Goal: Task Accomplishment & Management: Manage account settings

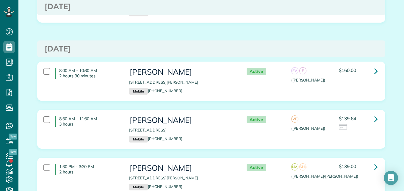
scroll to position [2280, 0]
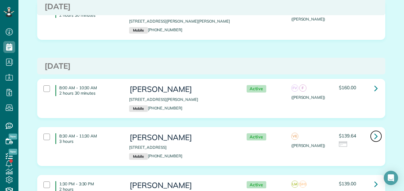
click at [374, 131] on icon at bounding box center [376, 136] width 4 height 10
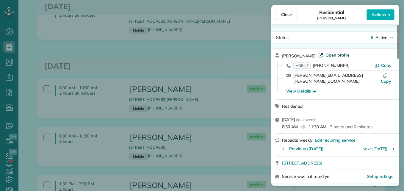
click at [331, 55] on span "Open profile" at bounding box center [337, 55] width 24 height 6
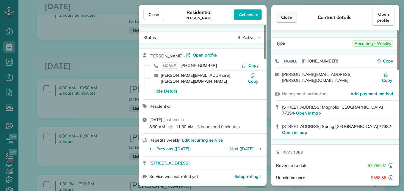
click at [282, 14] on button "Close" at bounding box center [286, 17] width 21 height 11
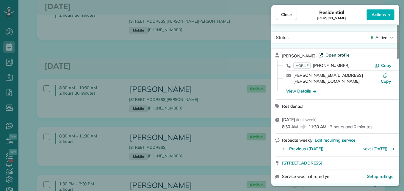
click at [333, 54] on span "Open profile" at bounding box center [337, 55] width 24 height 6
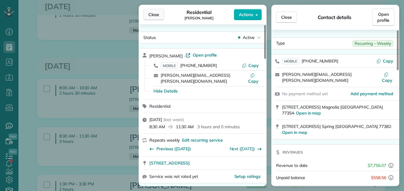
click at [152, 18] on button "Close" at bounding box center [153, 14] width 21 height 11
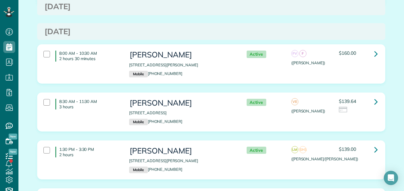
scroll to position [2309, 0]
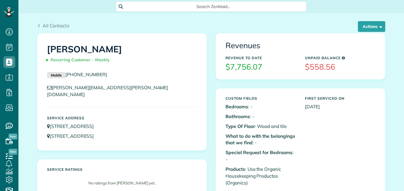
scroll to position [3, 3]
click at [366, 25] on button "Actions" at bounding box center [370, 26] width 27 height 11
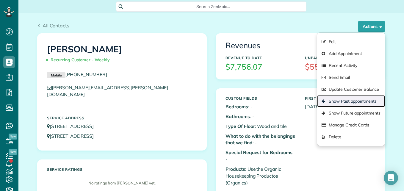
click at [346, 100] on link "Show Past appointments" at bounding box center [351, 101] width 68 height 12
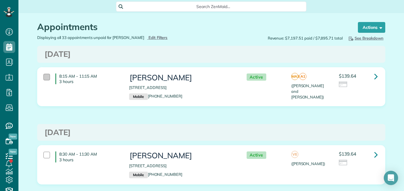
click at [46, 75] on div at bounding box center [46, 77] width 7 height 7
click at [86, 147] on div "8:30 AM - 11:30 AM 3 hours Regina Bedolla 31 Westwinds Circle Spring TX 77382 M…" at bounding box center [210, 164] width 347 height 38
click at [359, 37] on span "See Breakdown" at bounding box center [365, 38] width 36 height 5
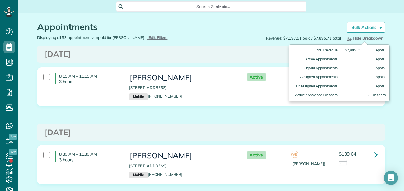
click at [359, 37] on span "Hide Breakdown" at bounding box center [364, 38] width 38 height 5
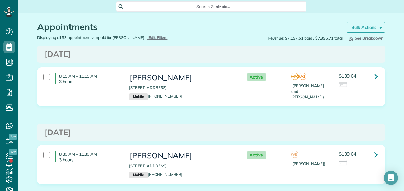
click at [360, 28] on strong "Bulk Actions" at bounding box center [363, 27] width 25 height 5
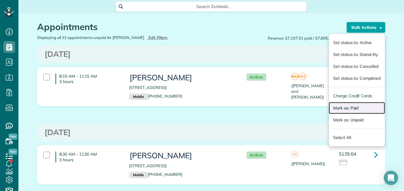
click at [343, 106] on link "Mark as: Paid" at bounding box center [356, 108] width 56 height 12
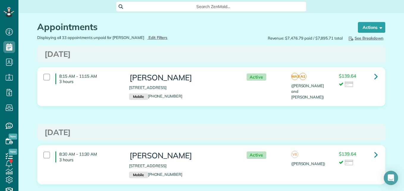
scroll to position [3, 3]
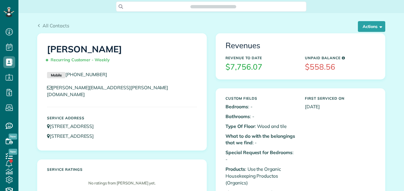
scroll to position [3, 3]
click at [377, 28] on span "button" at bounding box center [379, 26] width 4 height 4
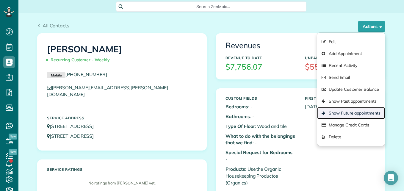
click at [333, 112] on link "Show Future appointments" at bounding box center [351, 113] width 68 height 12
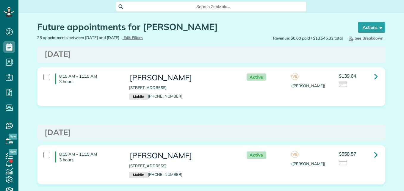
scroll to position [3, 3]
click at [281, 78] on div "Active" at bounding box center [263, 76] width 48 height 7
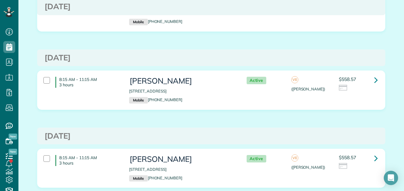
scroll to position [0, 0]
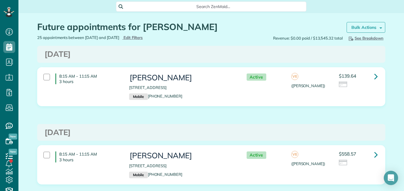
click at [354, 22] on link "Bulk Actions" at bounding box center [365, 27] width 39 height 11
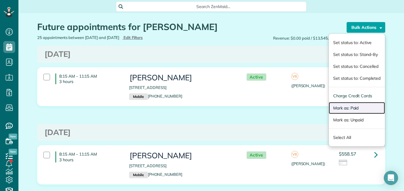
click at [346, 106] on link "Mark as: Paid" at bounding box center [356, 108] width 56 height 12
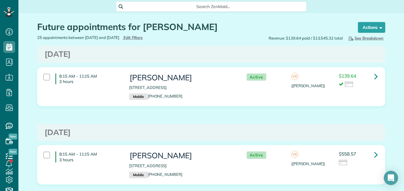
scroll to position [3, 3]
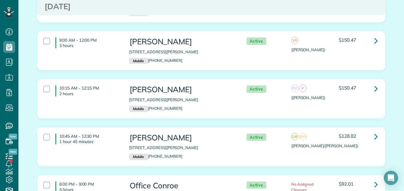
scroll to position [3034, 0]
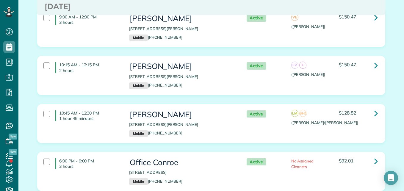
click at [209, 110] on h3 "[PERSON_NAME]" at bounding box center [181, 114] width 105 height 9
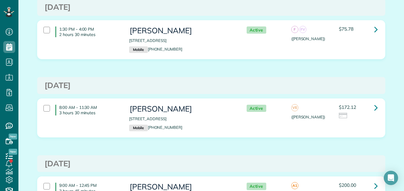
scroll to position [0, 0]
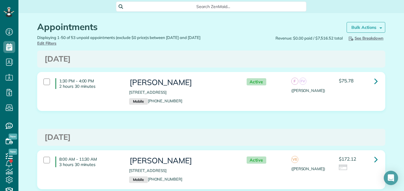
click at [348, 27] on link "Bulk Actions" at bounding box center [365, 27] width 39 height 11
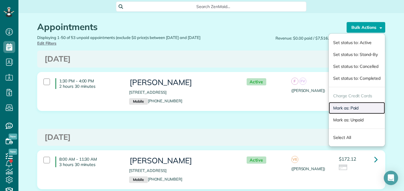
click at [336, 110] on link "Mark as: Paid" at bounding box center [356, 108] width 56 height 12
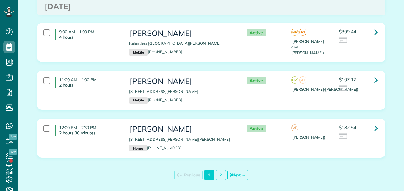
scroll to position [3, 3]
click at [218, 170] on link "2" at bounding box center [220, 175] width 10 height 10
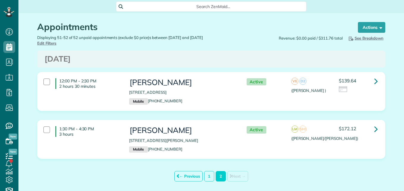
scroll to position [3, 3]
click at [324, 137] on div "1:30 PM - 4:30 PM 3 hours Jennifer Balentine 118 Pronghorn Place Montgomery TX …" at bounding box center [210, 139] width 343 height 32
click at [364, 23] on link "Bulk Actions" at bounding box center [365, 27] width 39 height 11
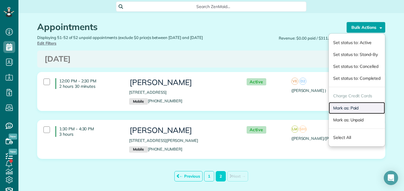
click at [338, 108] on link "Mark as: Paid" at bounding box center [356, 108] width 56 height 12
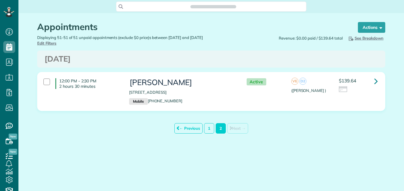
scroll to position [3, 3]
click at [194, 125] on link "← Previous" at bounding box center [188, 128] width 28 height 10
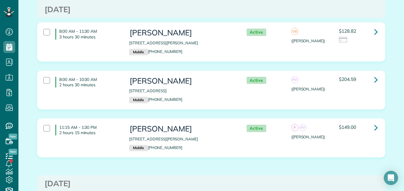
scroll to position [2793, 0]
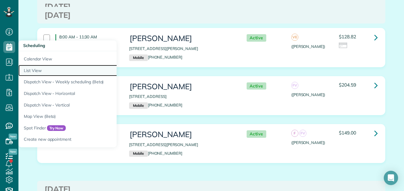
click at [31, 68] on link "List View" at bounding box center [92, 71] width 149 height 12
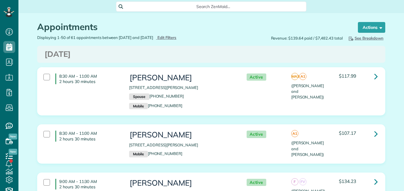
scroll to position [3, 3]
type input "**********"
click at [174, 37] on span "Edit Filters" at bounding box center [166, 37] width 19 height 5
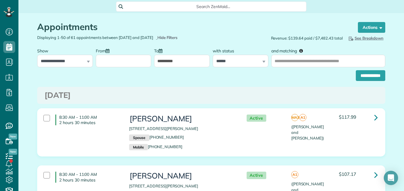
click at [116, 60] on input "From" at bounding box center [124, 61] width 56 height 12
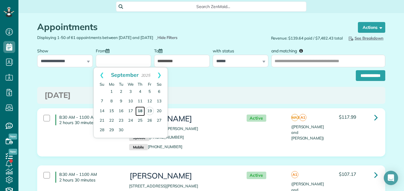
click at [143, 110] on link "18" at bounding box center [140, 111] width 10 height 10
type input "**********"
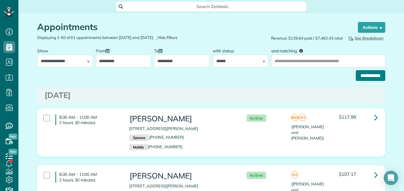
click at [372, 76] on input "**********" at bounding box center [369, 75] width 29 height 11
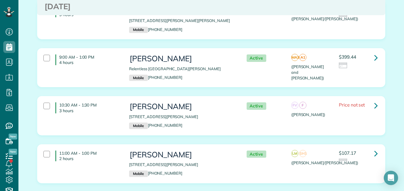
scroll to position [124, 0]
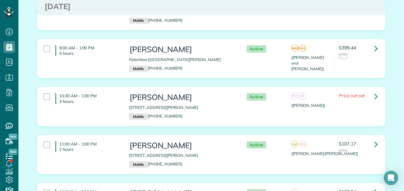
click at [104, 100] on p "3 hours" at bounding box center [89, 101] width 61 height 5
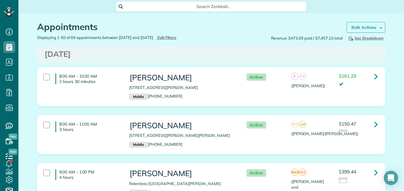
click at [368, 22] on link "Bulk Actions" at bounding box center [365, 27] width 39 height 11
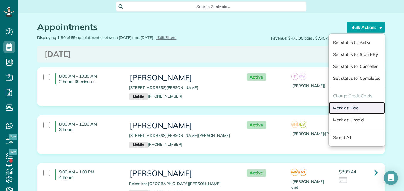
click at [338, 108] on link "Mark as: Paid" at bounding box center [356, 108] width 56 height 12
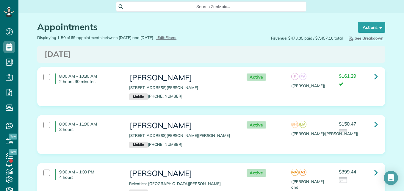
click at [283, 130] on div "Active SH1 LM ([PERSON_NAME]/[PERSON_NAME]) $150.47" at bounding box center [310, 128] width 143 height 21
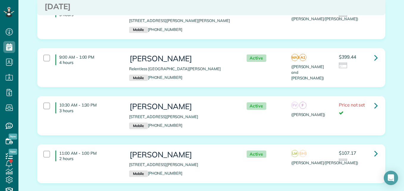
scroll to position [165, 0]
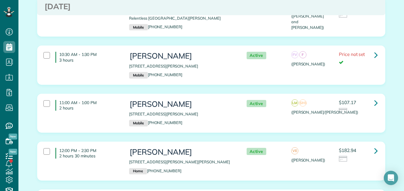
click at [358, 25] on div "9:00 AM - 1:00 PM 4 hours [PERSON_NAME] [GEOGRAPHIC_DATA][PERSON_NAME] Mobile […" at bounding box center [210, 17] width 343 height 32
click at [308, 159] on div "Active VE ([PERSON_NAME]) $182.94" at bounding box center [310, 155] width 143 height 21
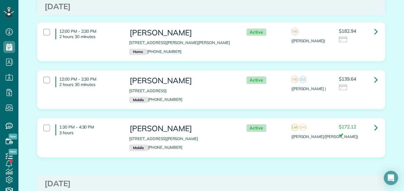
scroll to position [289, 0]
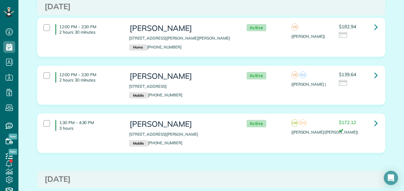
click at [349, 83] on div at bounding box center [357, 83] width 39 height 7
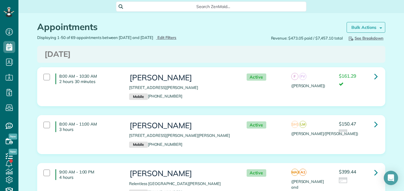
click at [358, 28] on strong "Bulk Actions" at bounding box center [363, 27] width 25 height 5
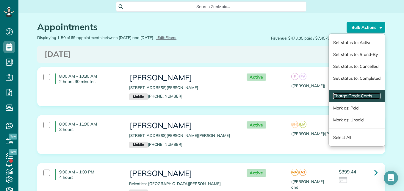
click at [346, 95] on link "Charge Credit Cards" at bounding box center [356, 96] width 47 height 6
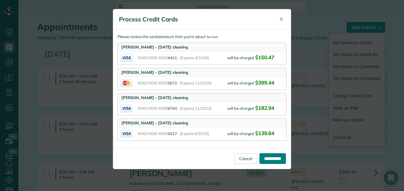
click at [268, 156] on input "**********" at bounding box center [272, 158] width 26 height 11
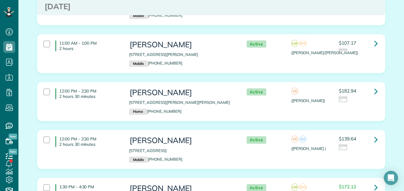
scroll to position [229, 0]
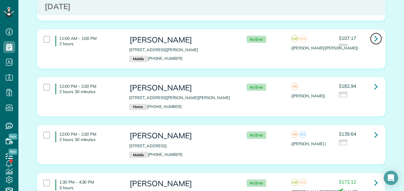
click at [370, 38] on link at bounding box center [376, 39] width 12 height 12
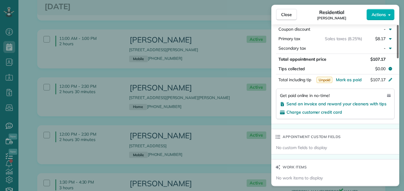
scroll to position [415, 0]
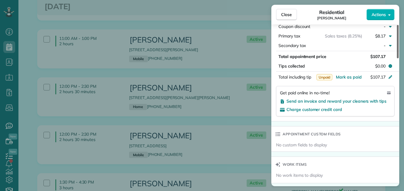
drag, startPoint x: 397, startPoint y: 49, endPoint x: 402, endPoint y: 120, distance: 71.5
click at [398, 58] on div at bounding box center [397, 41] width 2 height 33
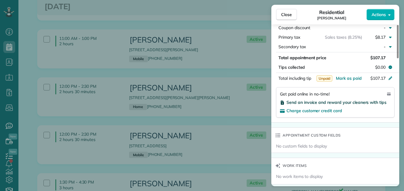
click at [368, 102] on span "Send an invoice and reward your cleaners with tips" at bounding box center [336, 102] width 100 height 5
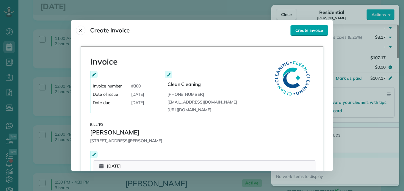
click at [297, 32] on span "Create invoice" at bounding box center [309, 30] width 28 height 6
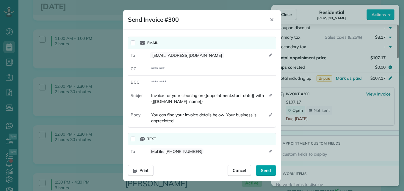
click at [261, 175] on div "Send" at bounding box center [266, 170] width 20 height 11
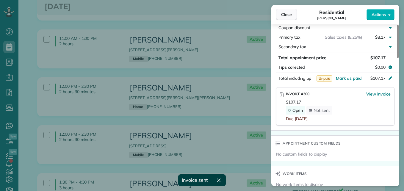
click at [285, 14] on span "Close" at bounding box center [286, 15] width 11 height 6
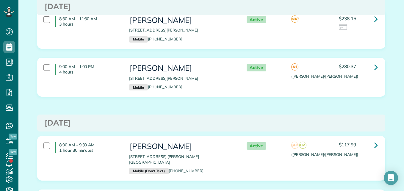
scroll to position [743, 0]
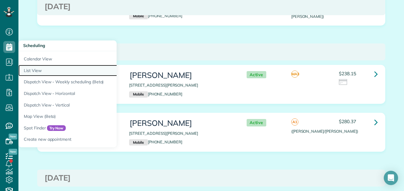
click at [29, 69] on link "List View" at bounding box center [92, 71] width 149 height 12
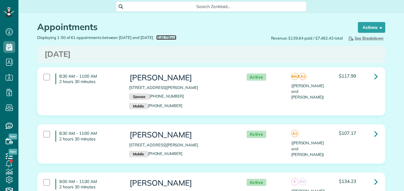
click at [175, 38] on span "Edit Filters" at bounding box center [166, 37] width 19 height 5
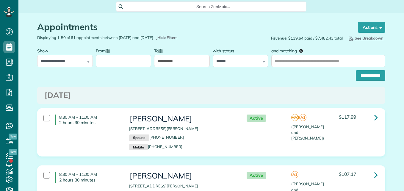
click at [117, 59] on input "From" at bounding box center [124, 61] width 56 height 12
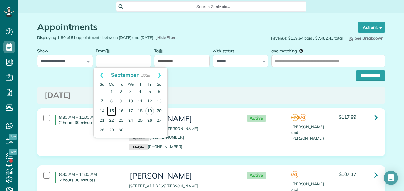
click at [112, 111] on link "15" at bounding box center [112, 111] width 10 height 10
type input "**********"
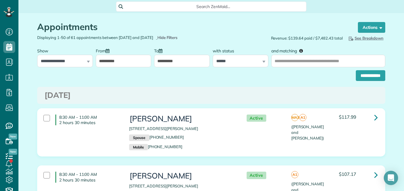
click at [192, 60] on input "**********" at bounding box center [182, 61] width 56 height 12
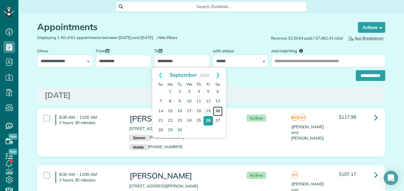
click at [220, 110] on link "20" at bounding box center [218, 111] width 10 height 10
type input "**********"
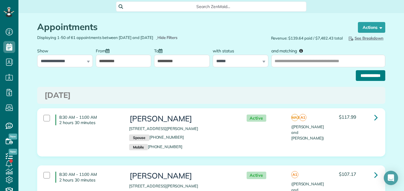
click at [374, 75] on input "**********" at bounding box center [369, 75] width 29 height 11
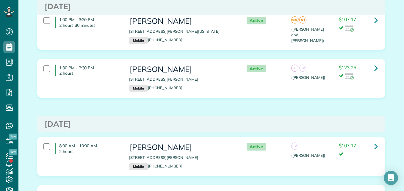
scroll to position [775, 0]
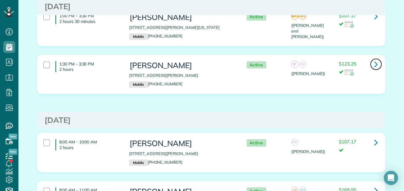
click at [375, 58] on link at bounding box center [376, 64] width 12 height 12
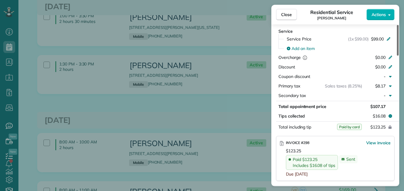
scroll to position [311, 0]
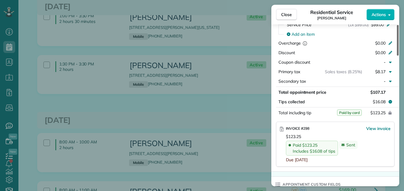
drag, startPoint x: 396, startPoint y: 49, endPoint x: 404, endPoint y: 108, distance: 59.4
click at [398, 56] on div at bounding box center [397, 40] width 2 height 31
click at [280, 11] on button "Close" at bounding box center [286, 14] width 21 height 11
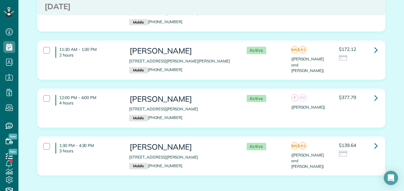
scroll to position [1936, 0]
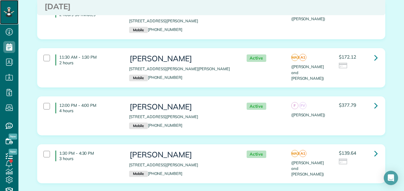
click at [10, 15] on icon at bounding box center [9, 12] width 10 height 10
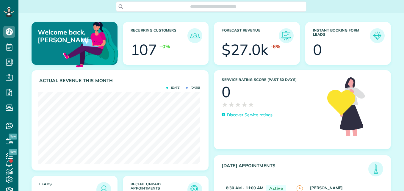
scroll to position [72, 162]
click at [190, 186] on img at bounding box center [195, 189] width 14 height 14
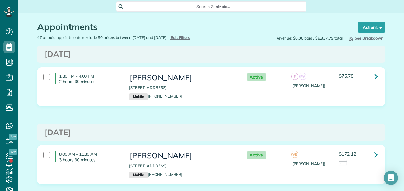
scroll to position [1773, 0]
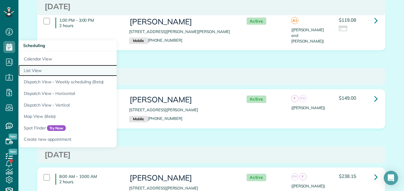
click at [29, 70] on link "List View" at bounding box center [92, 71] width 149 height 12
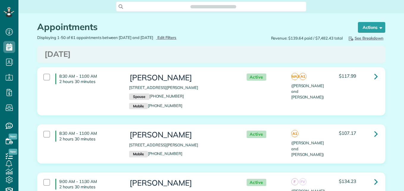
scroll to position [3, 3]
click at [177, 38] on span "Edit Filters" at bounding box center [166, 37] width 19 height 5
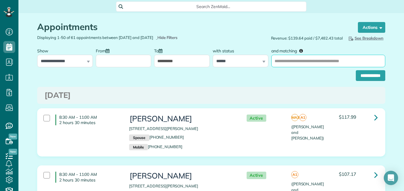
click at [350, 59] on input "and matching" at bounding box center [328, 61] width 114 height 12
type input "**********"
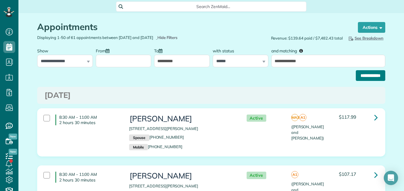
click at [370, 77] on input "**********" at bounding box center [369, 75] width 29 height 11
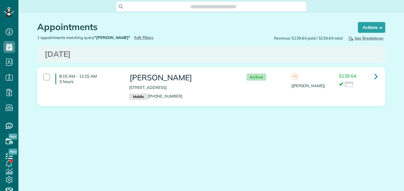
scroll to position [3, 3]
click at [377, 77] on icon at bounding box center [376, 76] width 4 height 10
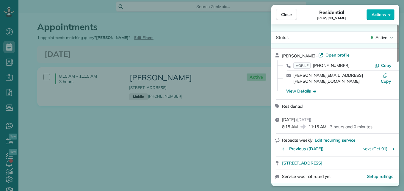
click at [333, 54] on span "Open profile" at bounding box center [337, 55] width 24 height 6
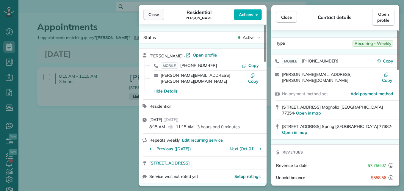
click at [161, 17] on button "Close" at bounding box center [153, 14] width 21 height 11
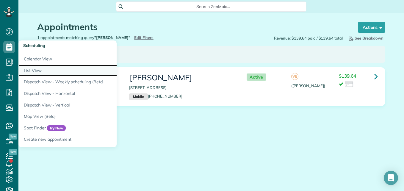
click at [33, 67] on link "List View" at bounding box center [92, 71] width 149 height 12
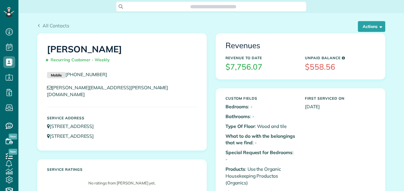
scroll to position [191, 18]
click at [379, 21] on button "Actions" at bounding box center [370, 26] width 27 height 11
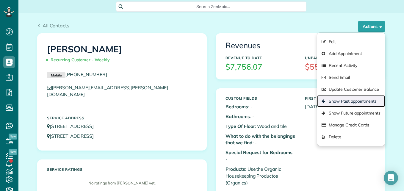
click at [351, 100] on link "Show Past appointments" at bounding box center [351, 101] width 68 height 12
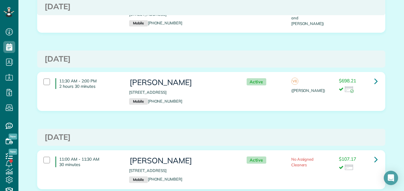
scroll to position [1080, 0]
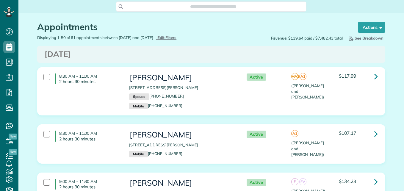
scroll to position [3, 3]
